Goal: Task Accomplishment & Management: Manage account settings

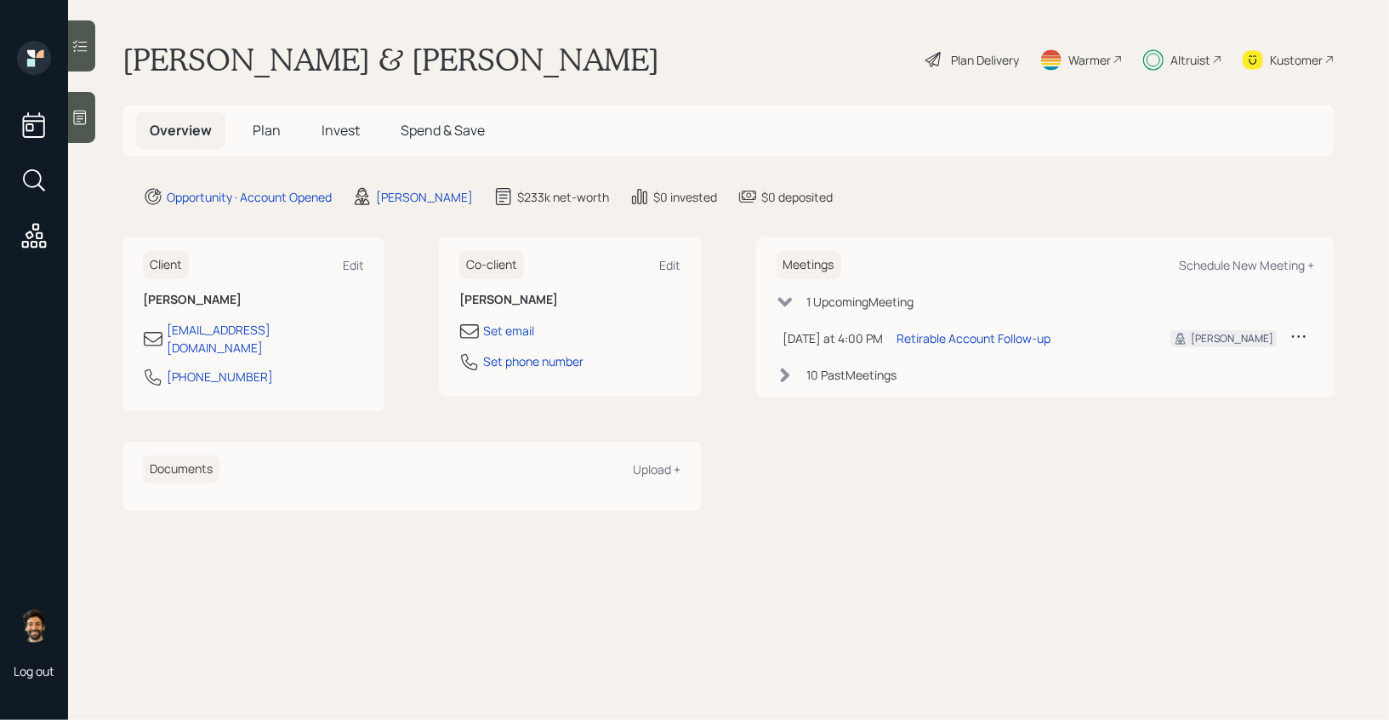
click at [362, 131] on h5 "Invest" at bounding box center [341, 130] width 66 height 37
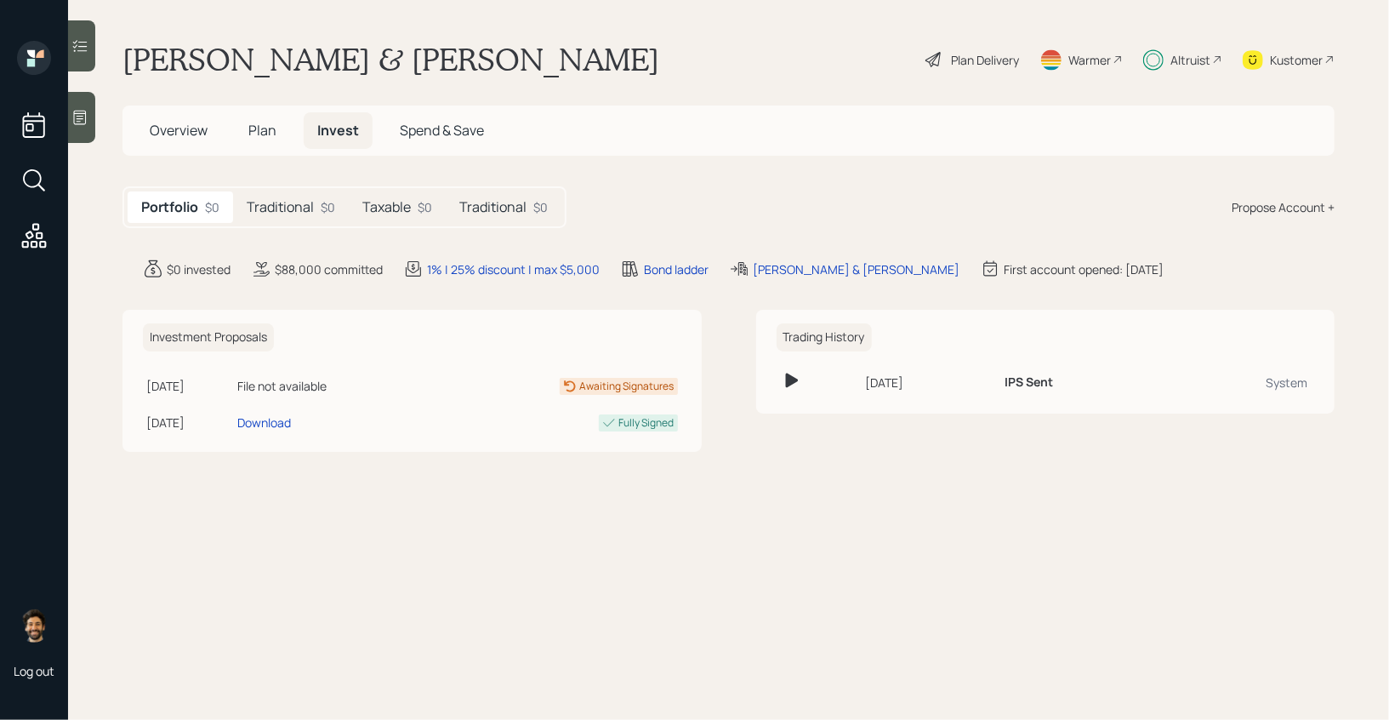
click at [450, 208] on div "Traditional $0" at bounding box center [504, 206] width 116 height 31
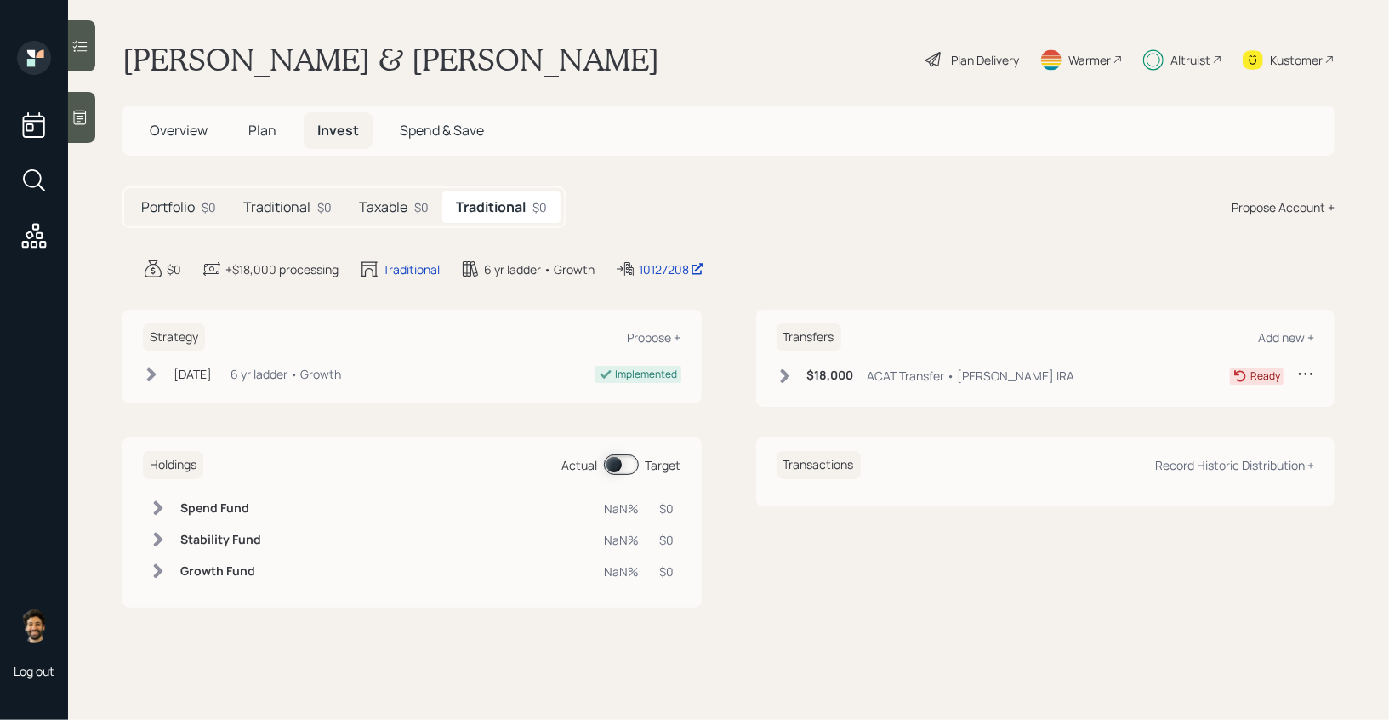
click at [284, 199] on h5 "Traditional" at bounding box center [276, 207] width 67 height 16
click at [381, 214] on h5 "Taxable" at bounding box center [386, 207] width 48 height 16
